Goal: Book appointment/travel/reservation

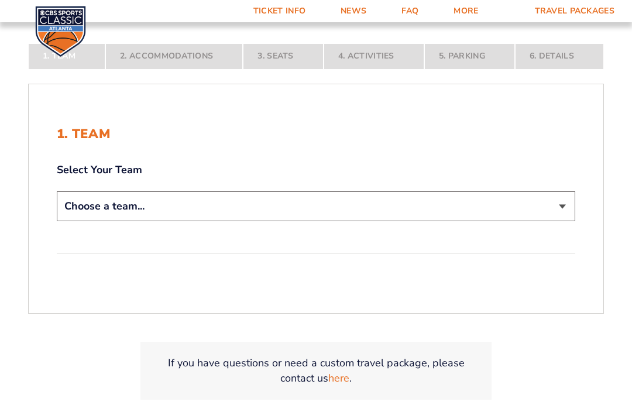
scroll to position [219, 0]
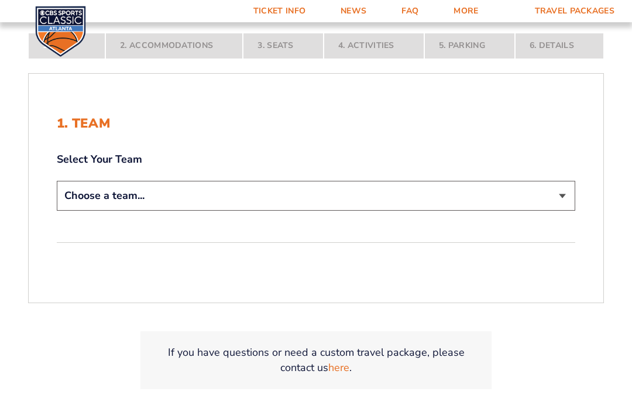
click at [566, 208] on select "Choose a team... [US_STATE] Wildcats [US_STATE] State Buckeyes [US_STATE] Tar H…" at bounding box center [316, 196] width 518 height 30
select select "12756"
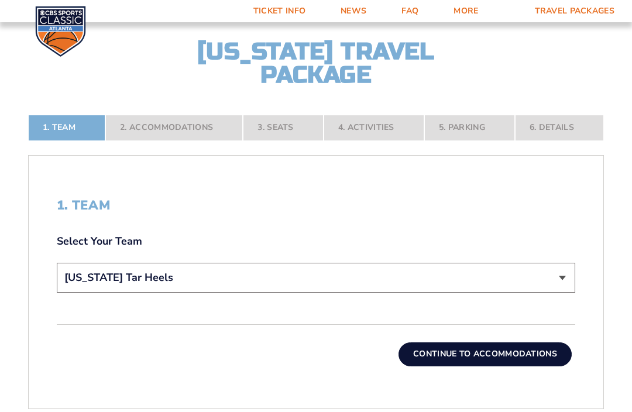
click at [491, 366] on button "Continue To Accommodations" at bounding box center [484, 353] width 173 height 23
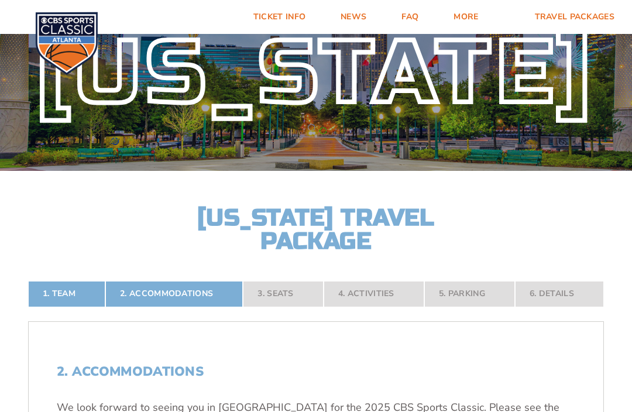
scroll to position [0, 0]
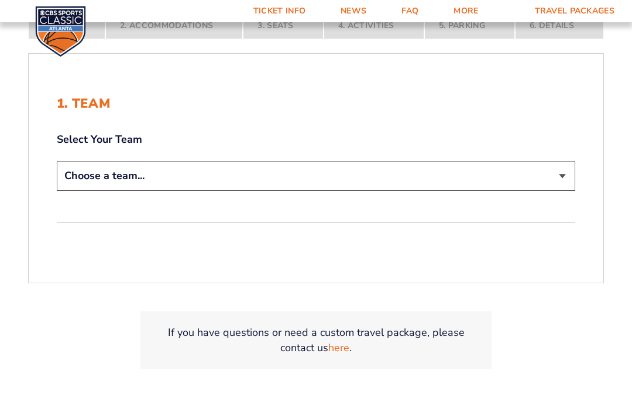
scroll to position [238, 0]
click at [568, 191] on select "Choose a team... [US_STATE] Wildcats [US_STATE] State Buckeyes [US_STATE] Tar H…" at bounding box center [316, 176] width 518 height 30
select select "12757"
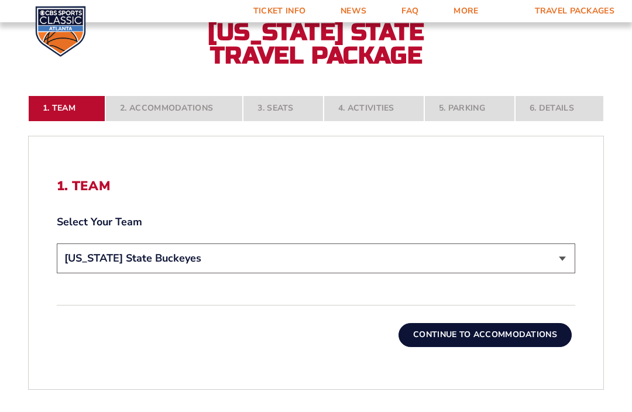
click at [477, 346] on button "Continue To Accommodations" at bounding box center [484, 334] width 173 height 23
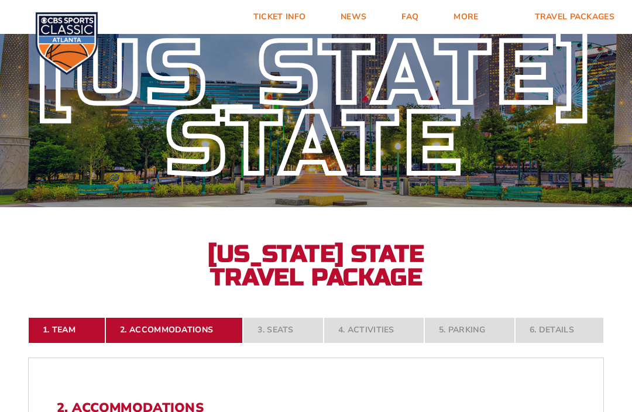
scroll to position [0, 0]
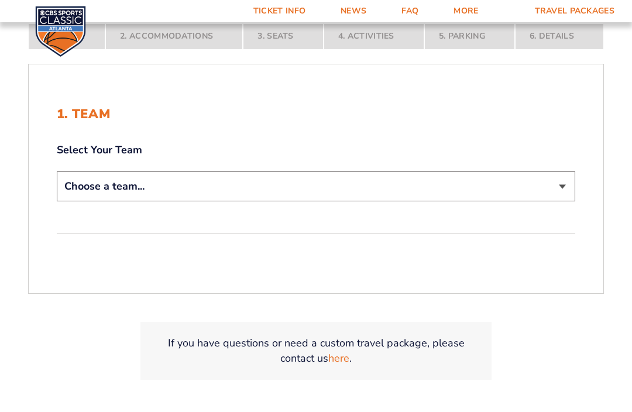
scroll to position [231, 0]
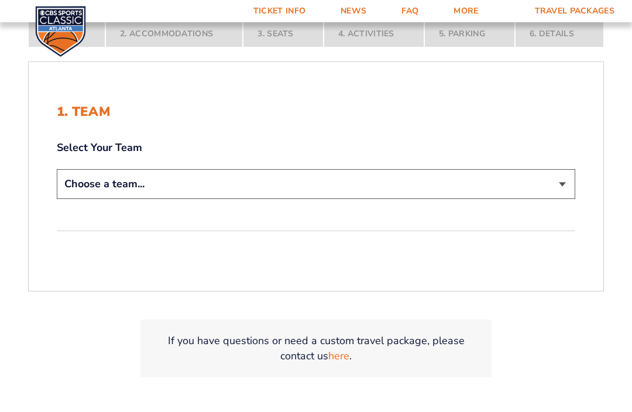
click at [568, 199] on select "Choose a team... [US_STATE] Wildcats [US_STATE] State Buckeyes [US_STATE] Tar H…" at bounding box center [316, 184] width 518 height 30
select select "20108"
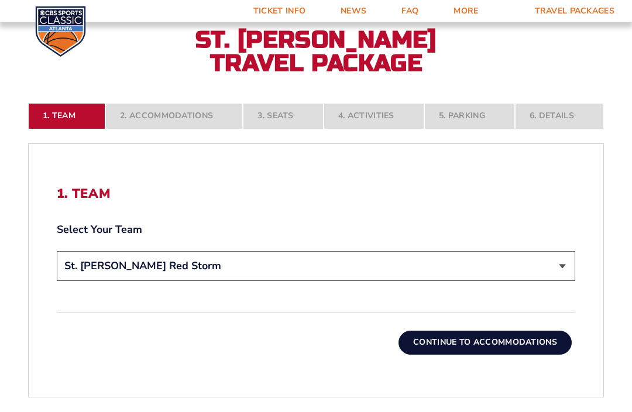
click at [489, 354] on button "Continue To Accommodations" at bounding box center [484, 342] width 173 height 23
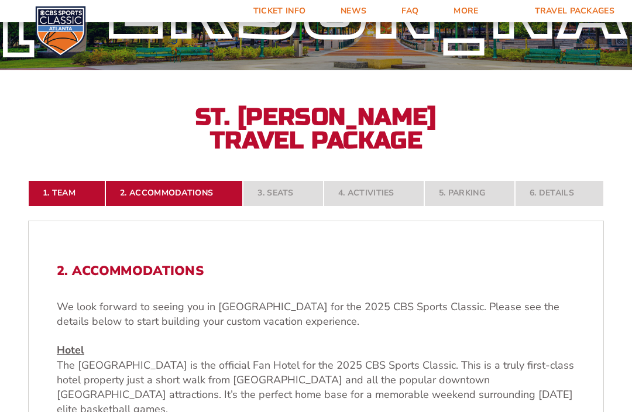
scroll to position [0, 0]
